Goal: Information Seeking & Learning: Check status

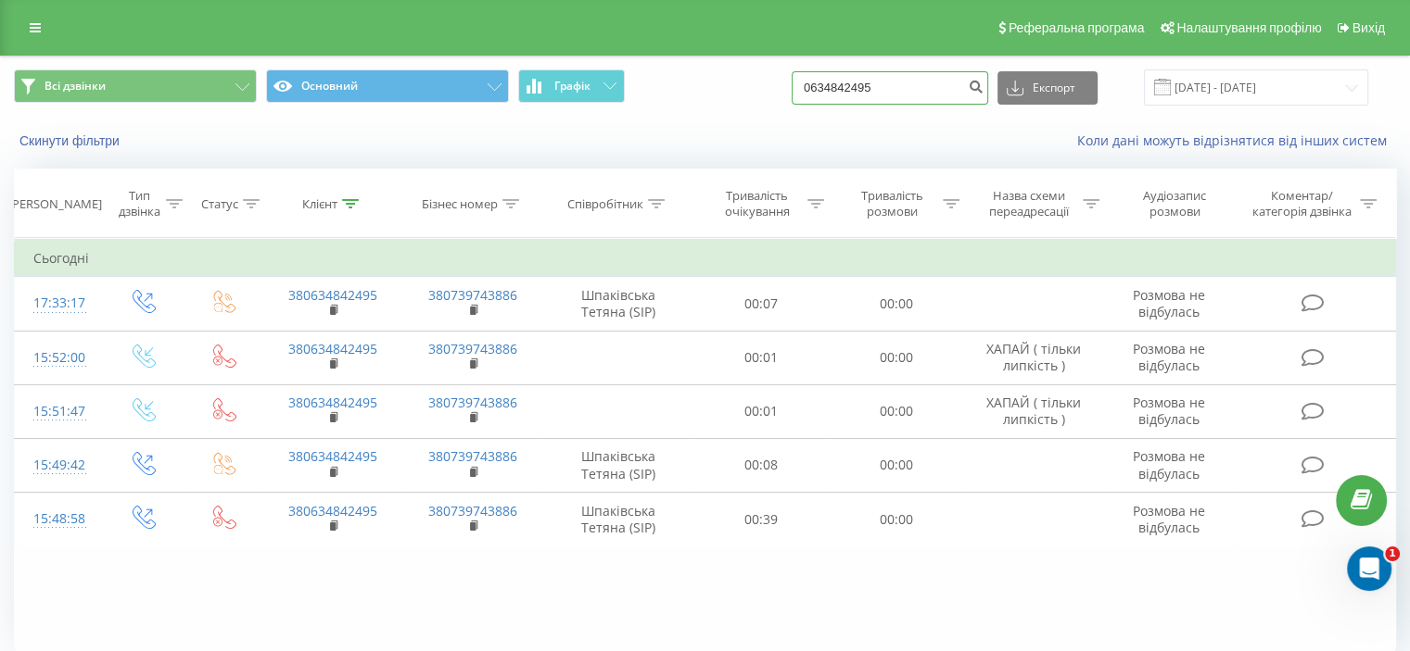
drag, startPoint x: 927, startPoint y: 88, endPoint x: 630, endPoint y: 63, distance: 297.6
click at [639, 62] on div "Всі дзвінки Основний Графік 0634842495 Експорт .csv .xls .xlsx 20.05.2025 - 20.…" at bounding box center [705, 88] width 1408 height 62
paste input "0994453995"
type input "0994453995"
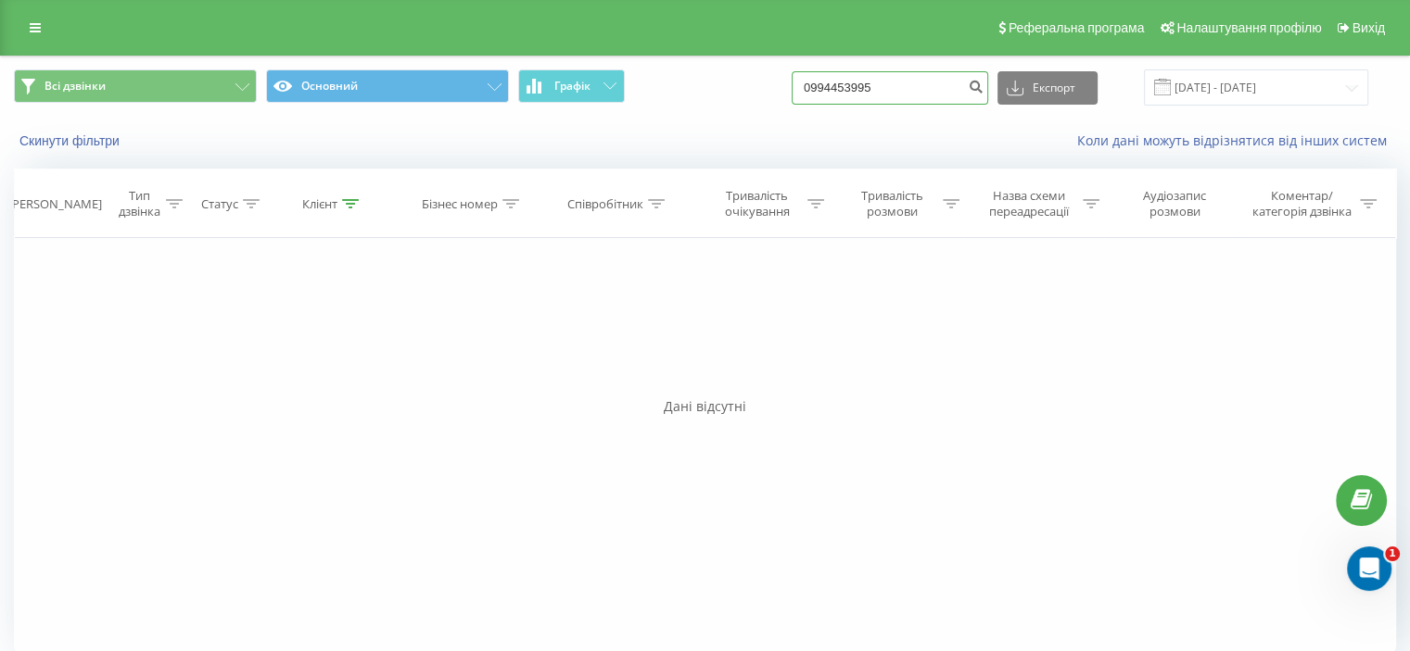
drag, startPoint x: 925, startPoint y: 99, endPoint x: 432, endPoint y: 62, distance: 494.4
click at [489, 50] on div "Реферальна програма Налаштування профілю Вихід Всі дзвінки Основний Графік 0994…" at bounding box center [705, 335] width 1410 height 671
paste input
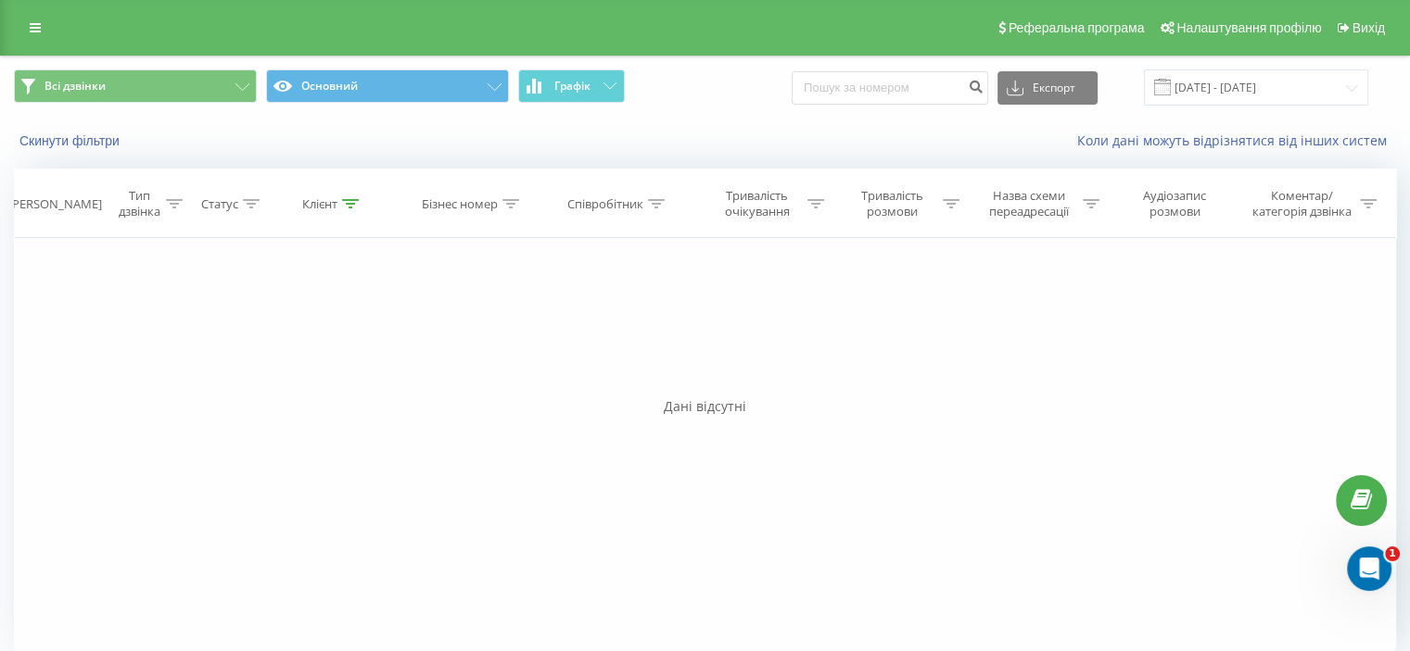
drag, startPoint x: 0, startPoint y: 436, endPoint x: 185, endPoint y: 355, distance: 202.5
click at [3, 433] on div "Всі дзвінки Основний Графік Експорт .csv .xls .xlsx [DATE] - [DATE] Скинути філ…" at bounding box center [705, 363] width 1410 height 615
click at [912, 81] on input at bounding box center [889, 87] width 196 height 33
paste input "0930862895"
type input "0930862895"
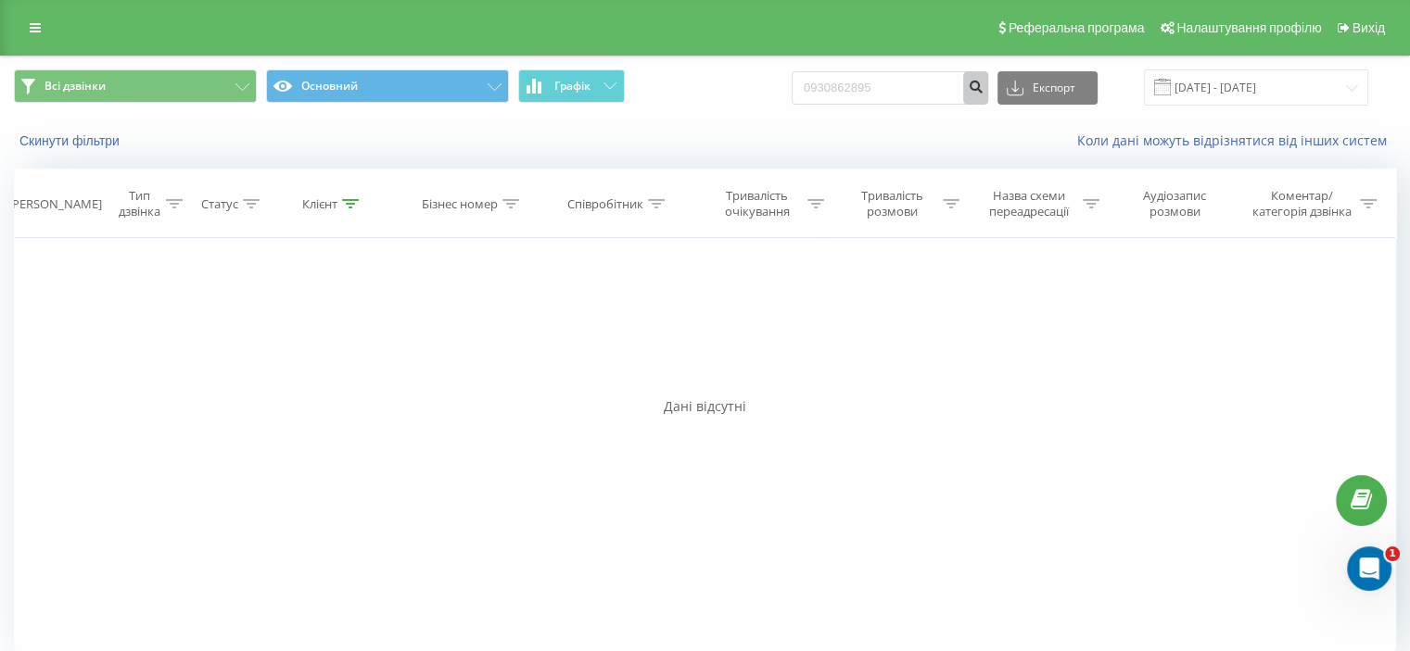
click at [983, 83] on icon "submit" at bounding box center [975, 84] width 16 height 11
